Goal: Check status: Check status

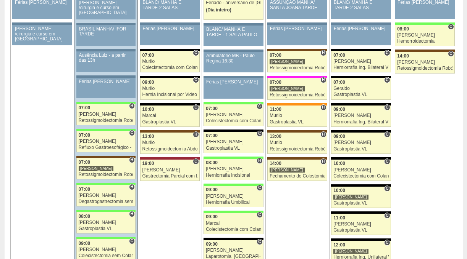
scroll to position [1254, 0]
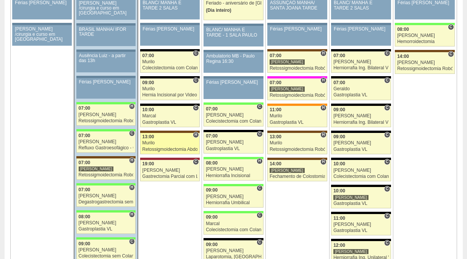
click at [180, 146] on link "87665 Murilo H 13:00 Murilo Retossigmoidectomia Abdominal VL Hospital Santa Joa…" at bounding box center [170, 143] width 60 height 21
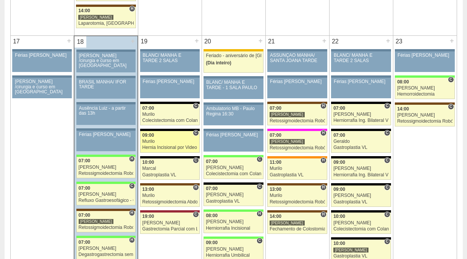
scroll to position [1209, 0]
